Goal: Navigation & Orientation: Find specific page/section

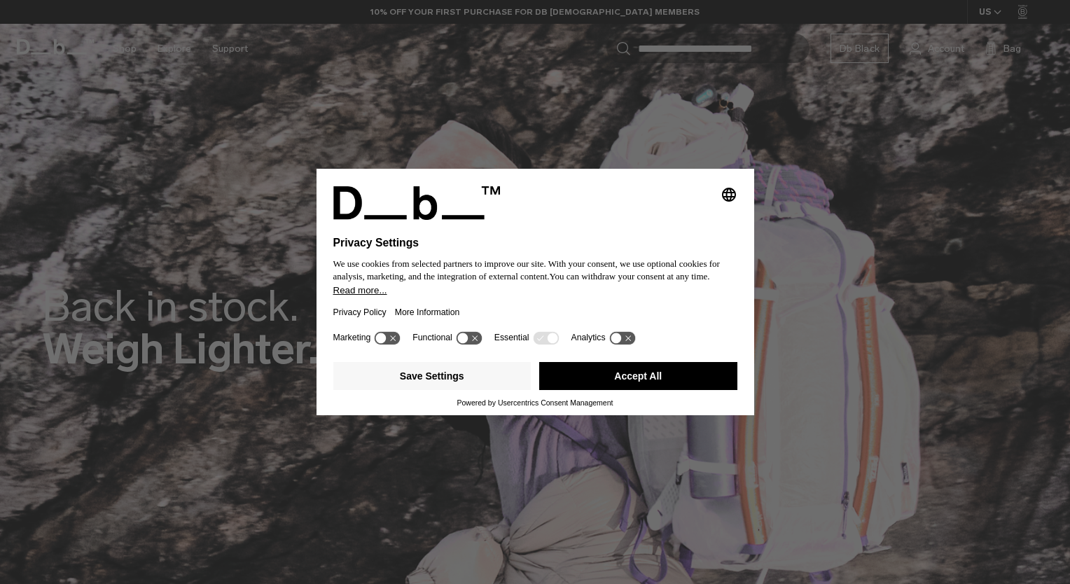
click at [577, 377] on button "Accept All" at bounding box center [638, 376] width 198 height 28
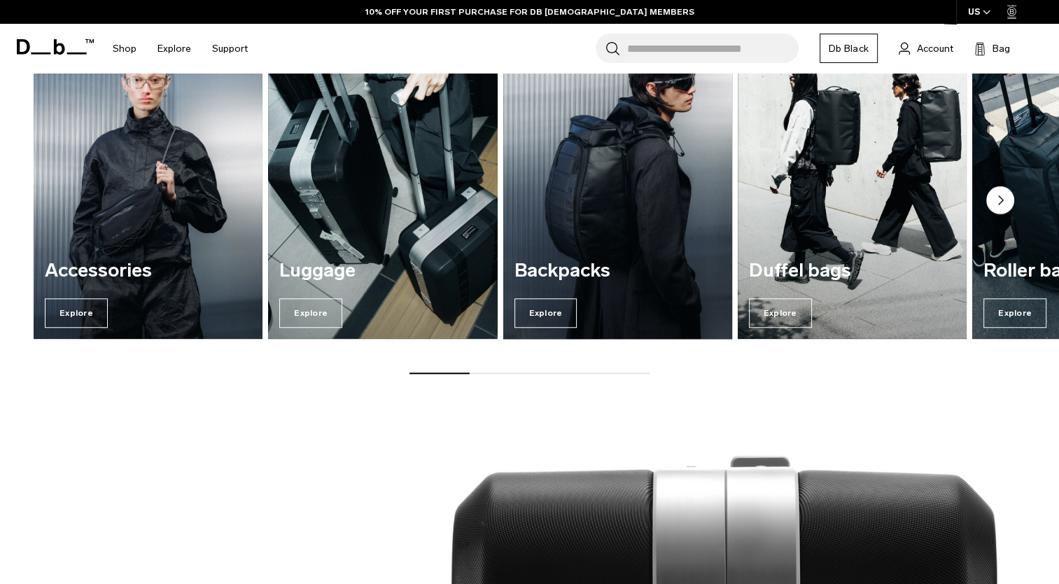
scroll to position [1050, 0]
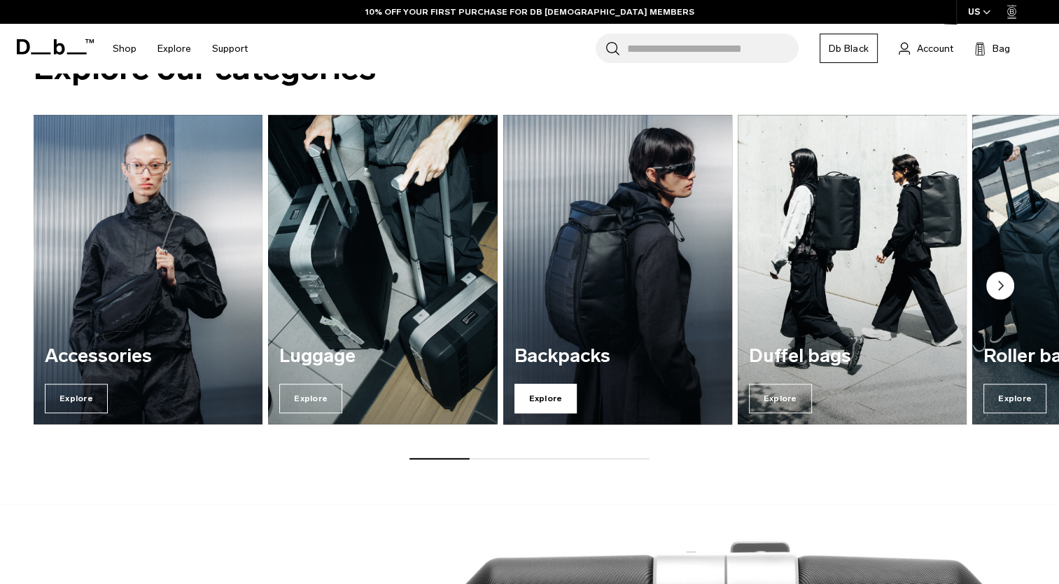
click at [557, 407] on span "Explore" at bounding box center [546, 398] width 63 height 29
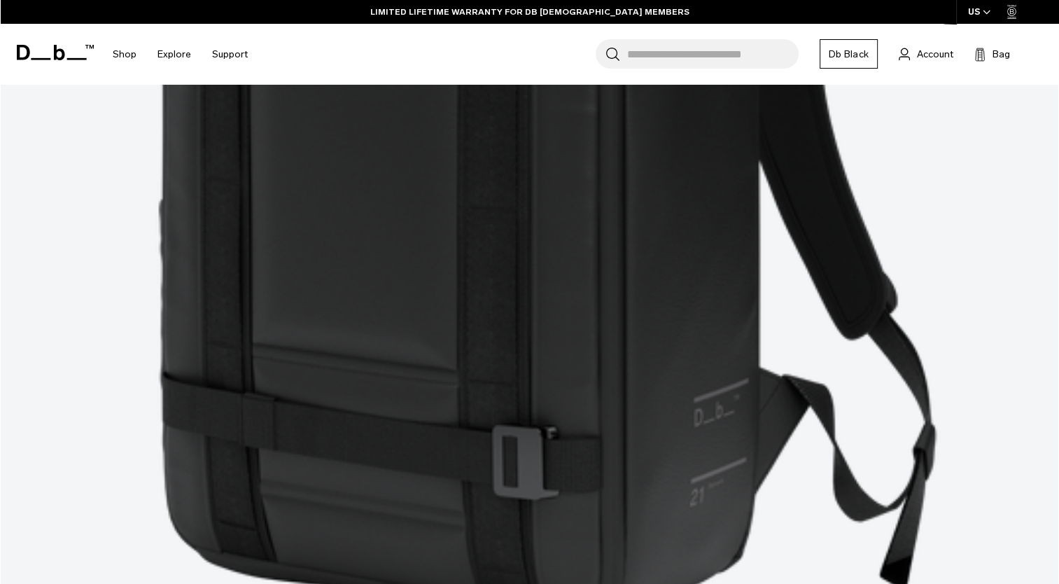
scroll to position [3501, 0]
